Goal: Transaction & Acquisition: Subscribe to service/newsletter

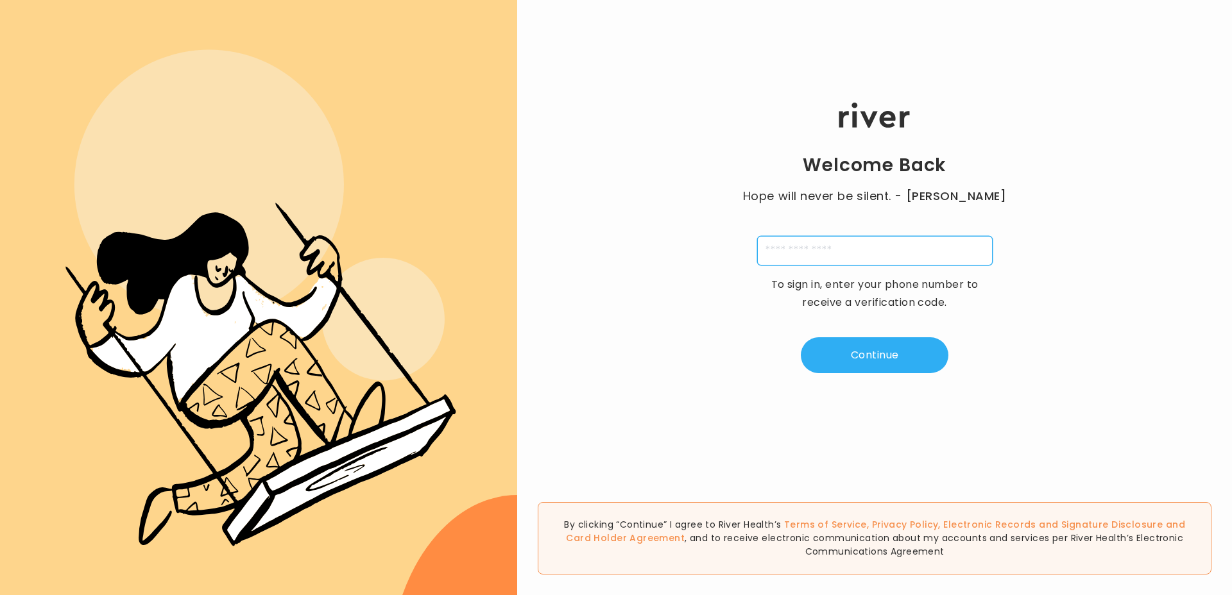
click at [886, 252] on input "tel" at bounding box center [874, 251] width 235 height 30
type input "**********"
type input "*"
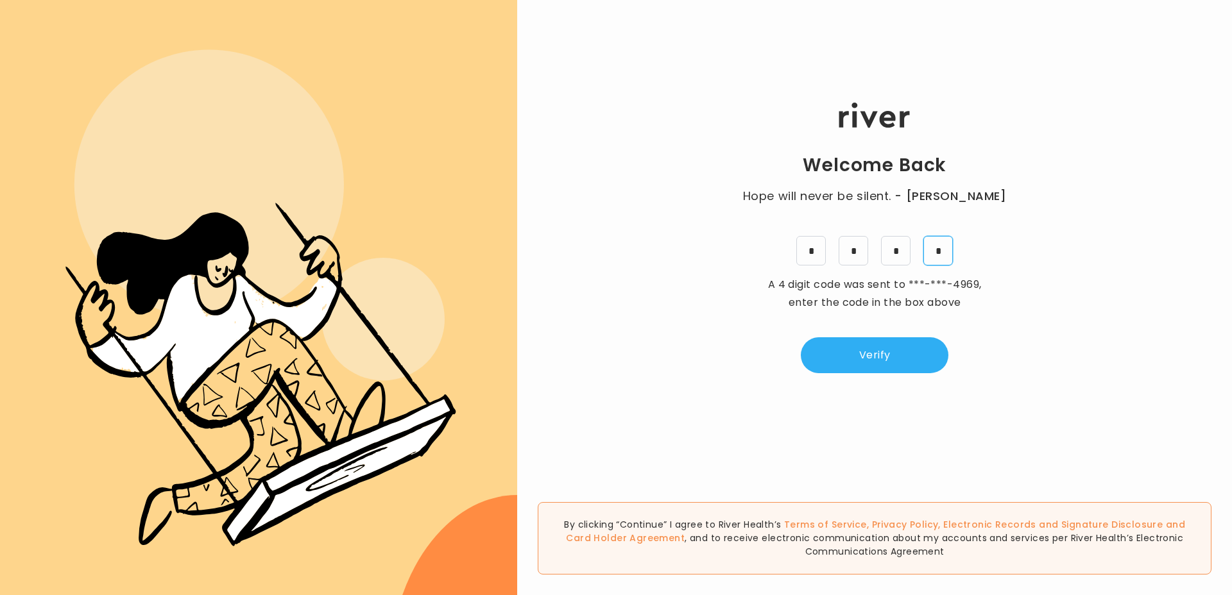
type input "*"
click at [868, 359] on button "Verify" at bounding box center [875, 355] width 148 height 36
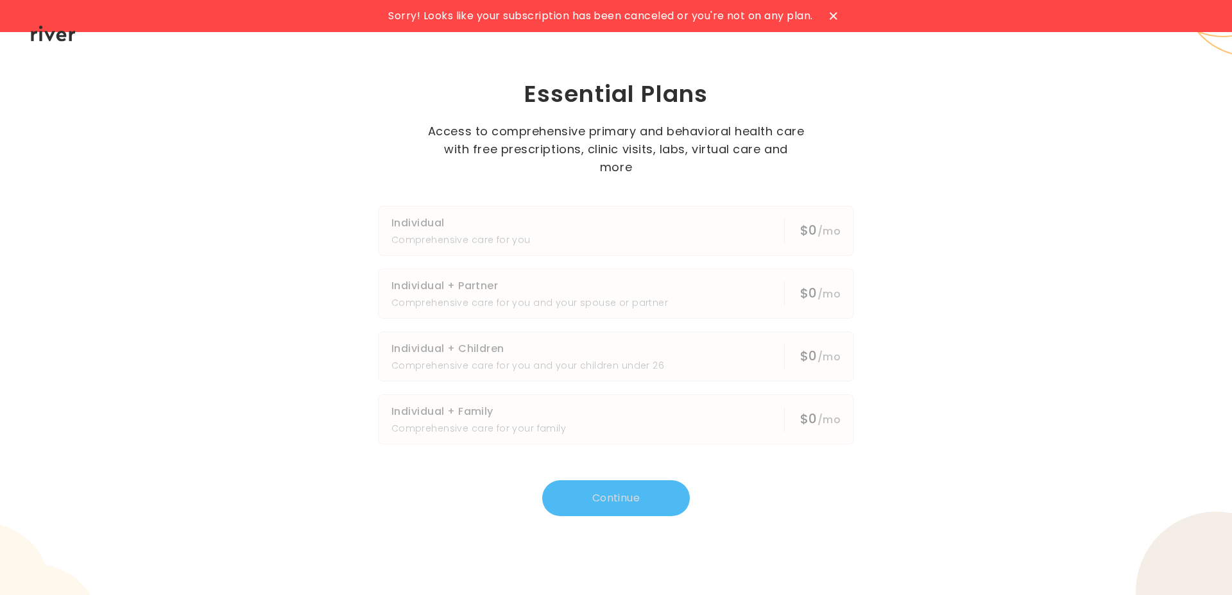
click at [758, 16] on span "Sorry! Looks like your subscription has been canceled or you're not on any plan." at bounding box center [600, 16] width 424 height 18
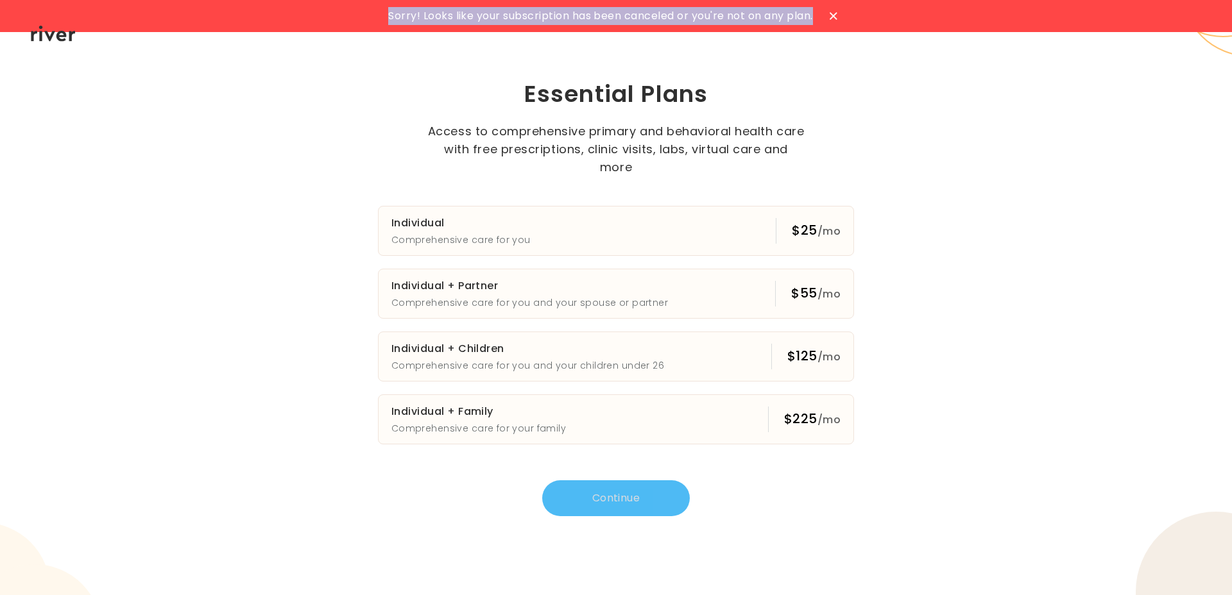
click at [758, 16] on span "Sorry! Looks like your subscription has been canceled or you're not on any plan." at bounding box center [600, 16] width 424 height 18
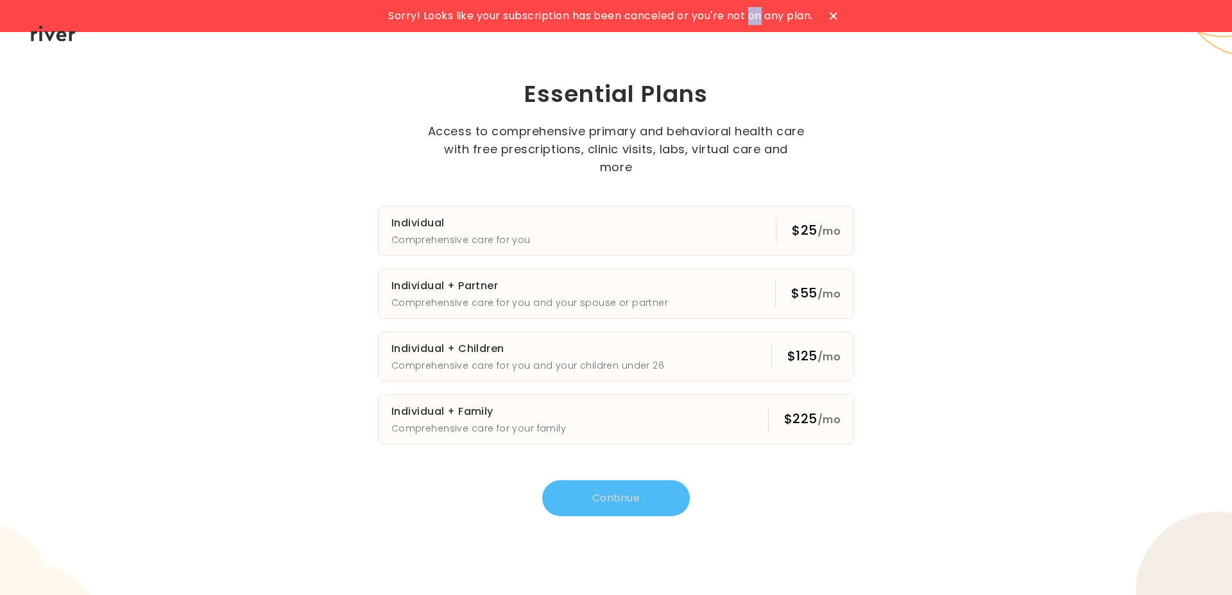
click at [758, 16] on span "Sorry! Looks like your subscription has been canceled or you're not on any plan." at bounding box center [600, 16] width 424 height 18
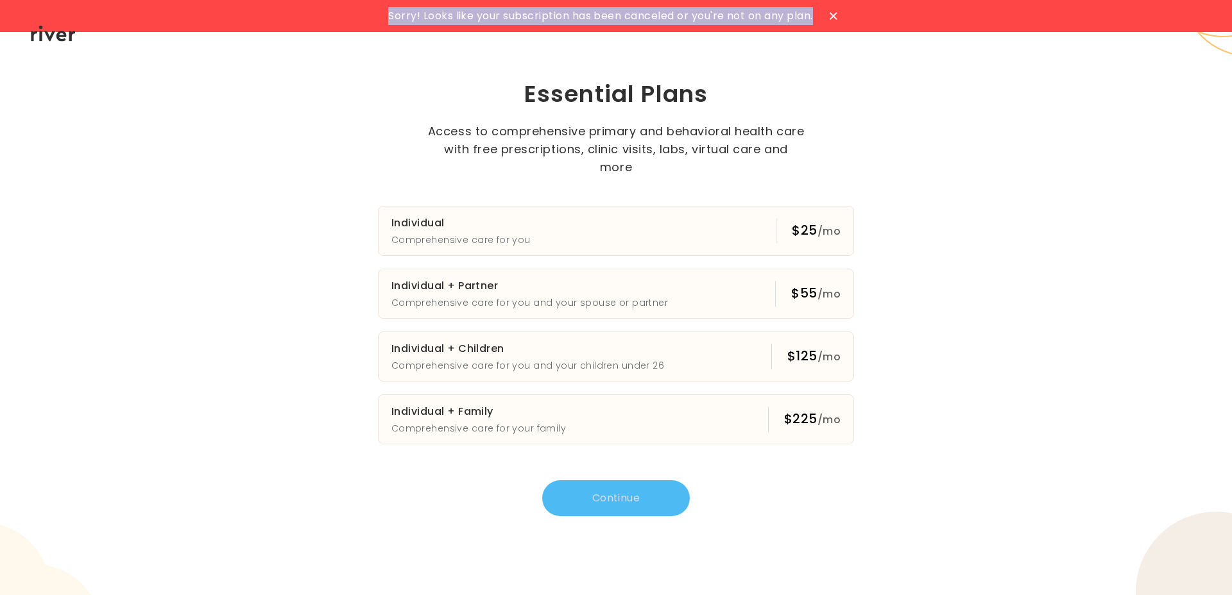
click at [758, 16] on span "Sorry! Looks like your subscription has been canceled or you're not on any plan." at bounding box center [600, 16] width 424 height 18
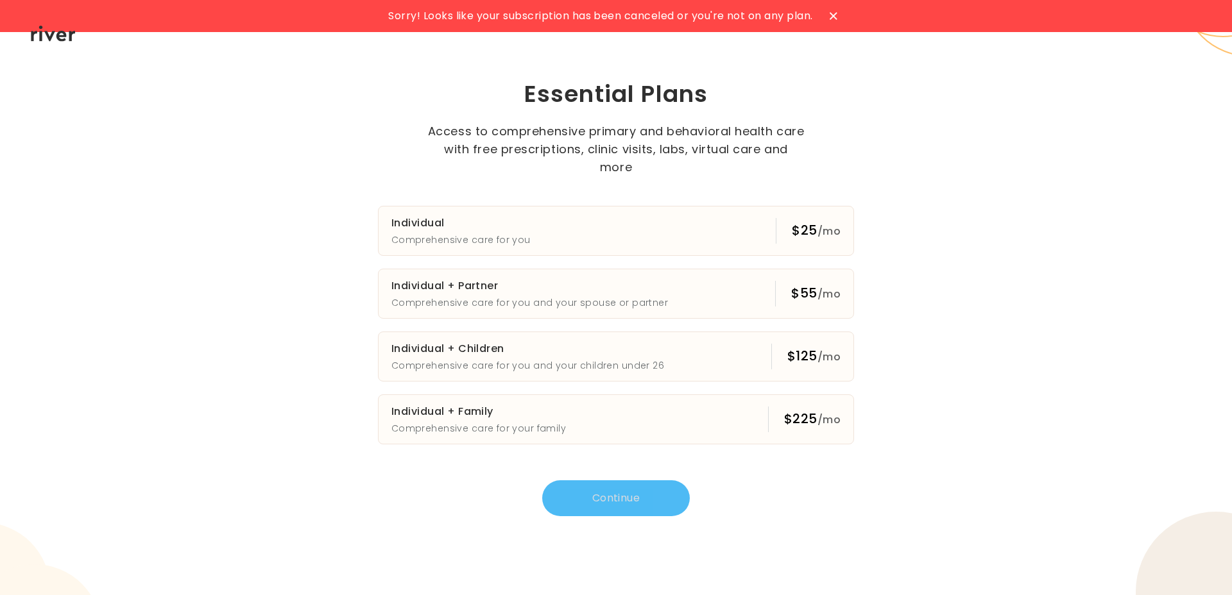
click at [837, 19] on icon at bounding box center [834, 16] width 8 height 8
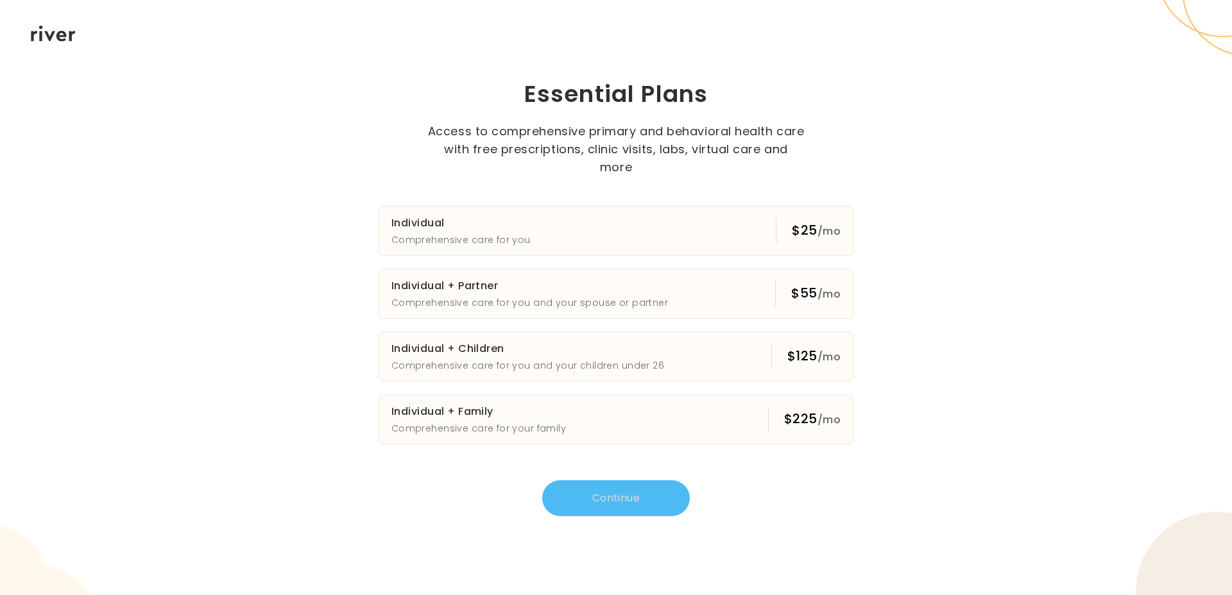
click at [636, 141] on p "Access to comprehensive primary and behavioral health care with free prescripti…" at bounding box center [616, 150] width 379 height 54
click at [43, 38] on icon at bounding box center [53, 34] width 45 height 16
